Goal: Go to known website: Go to known website

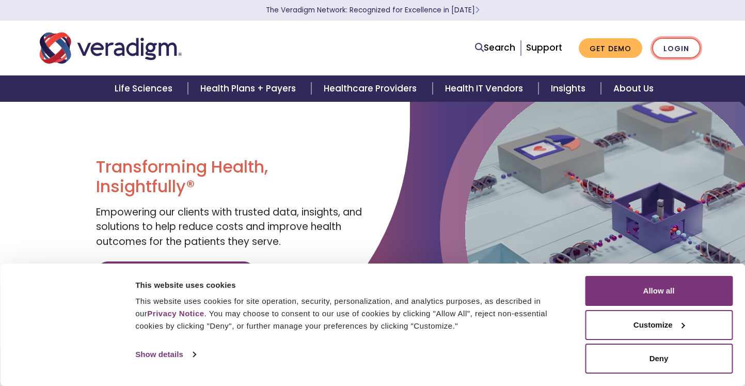
click at [676, 51] on link "Login" at bounding box center [676, 48] width 49 height 21
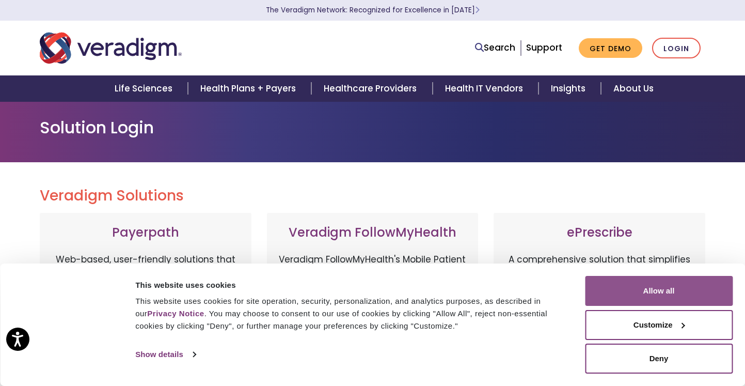
click at [639, 292] on button "Allow all" at bounding box center [659, 291] width 148 height 30
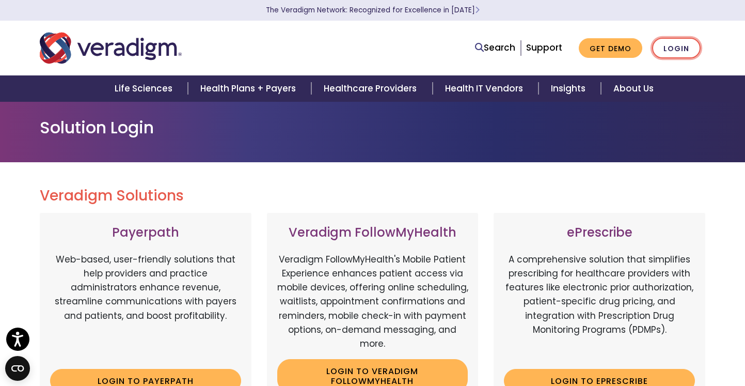
click at [686, 48] on link "Login" at bounding box center [676, 48] width 49 height 21
click at [680, 52] on link "Login" at bounding box center [676, 48] width 49 height 21
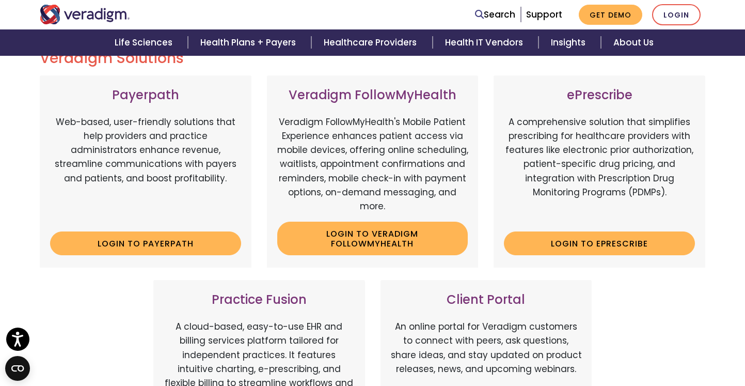
scroll to position [138, 0]
click at [587, 239] on link "Login to ePrescribe" at bounding box center [599, 243] width 191 height 24
